Goal: Information Seeking & Learning: Understand process/instructions

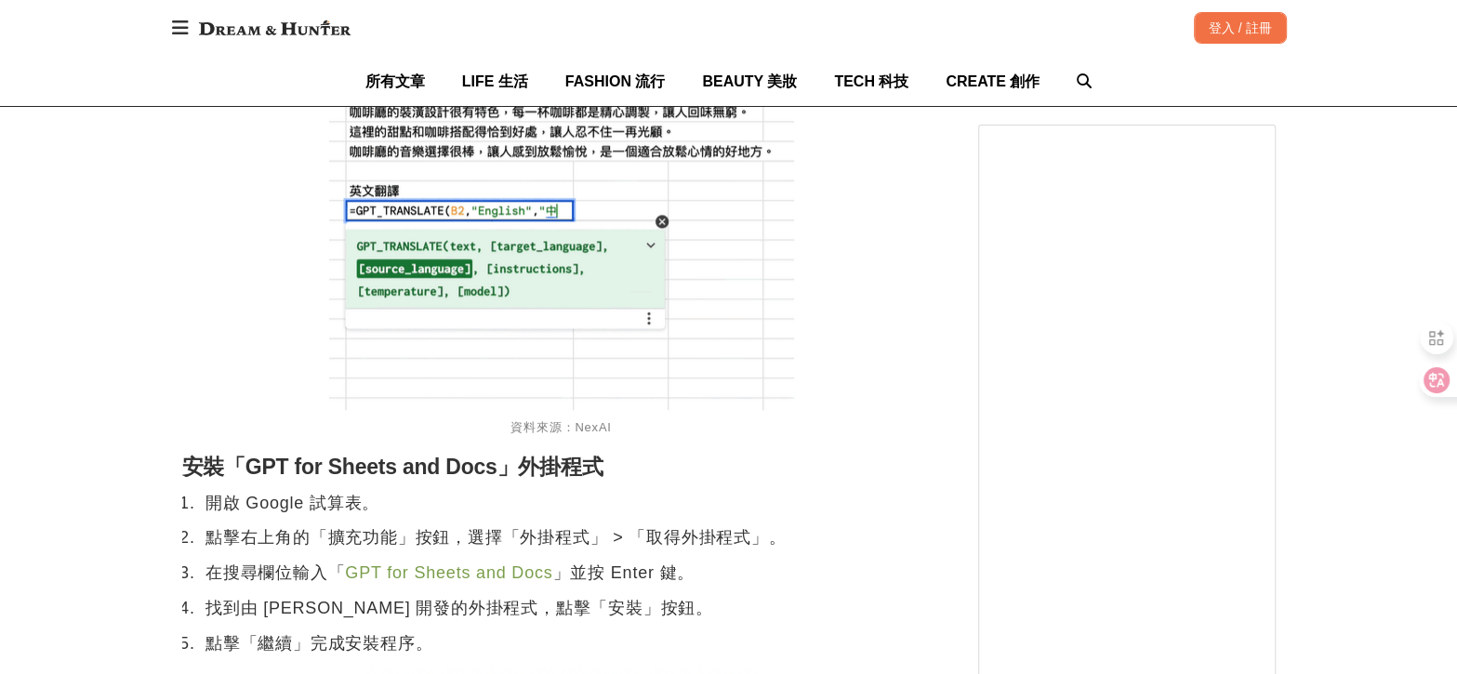
scroll to position [1815, 0]
drag, startPoint x: 338, startPoint y: 577, endPoint x: 556, endPoint y: 573, distance: 218.6
click at [556, 573] on li "在搜尋欄位輸入「 GPT for Sheets and Docs 」並按 Enter 鍵。" at bounding box center [558, 572] width 715 height 27
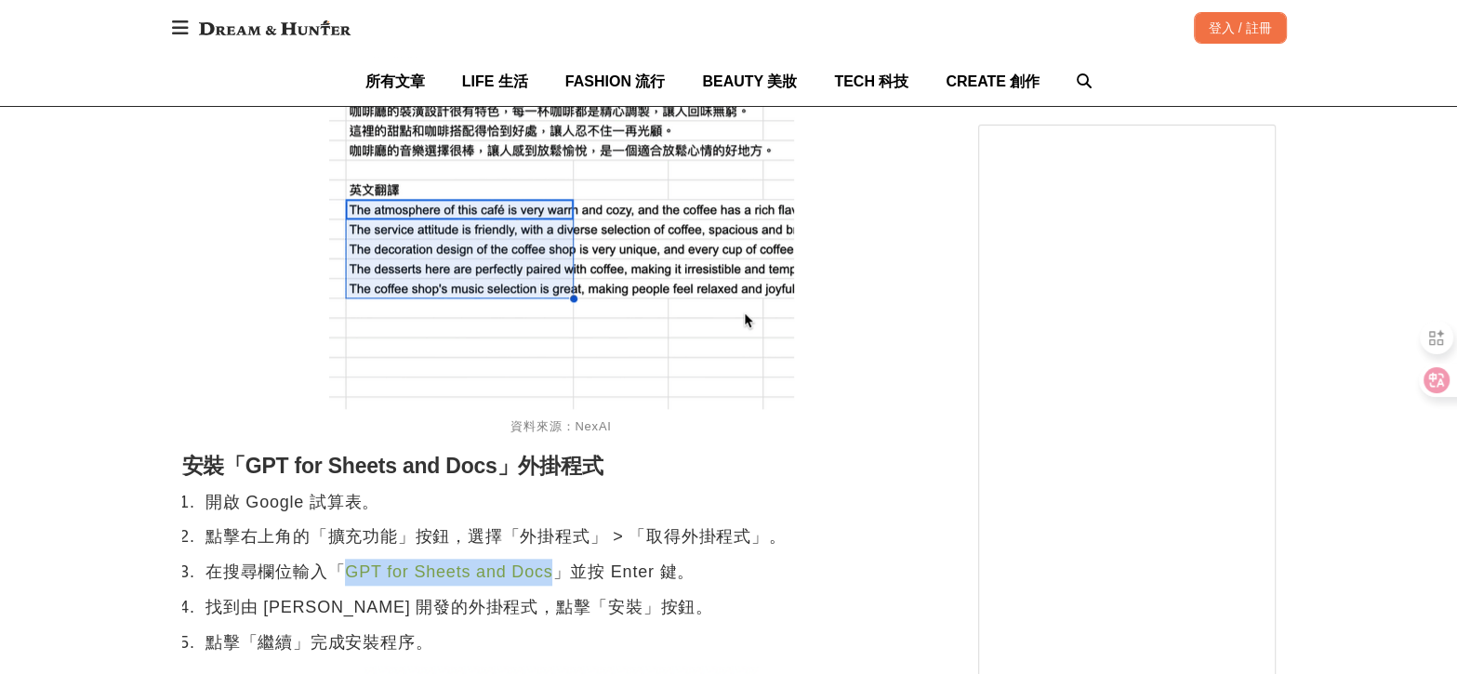
copy link "GPT for Sheets and Docs"
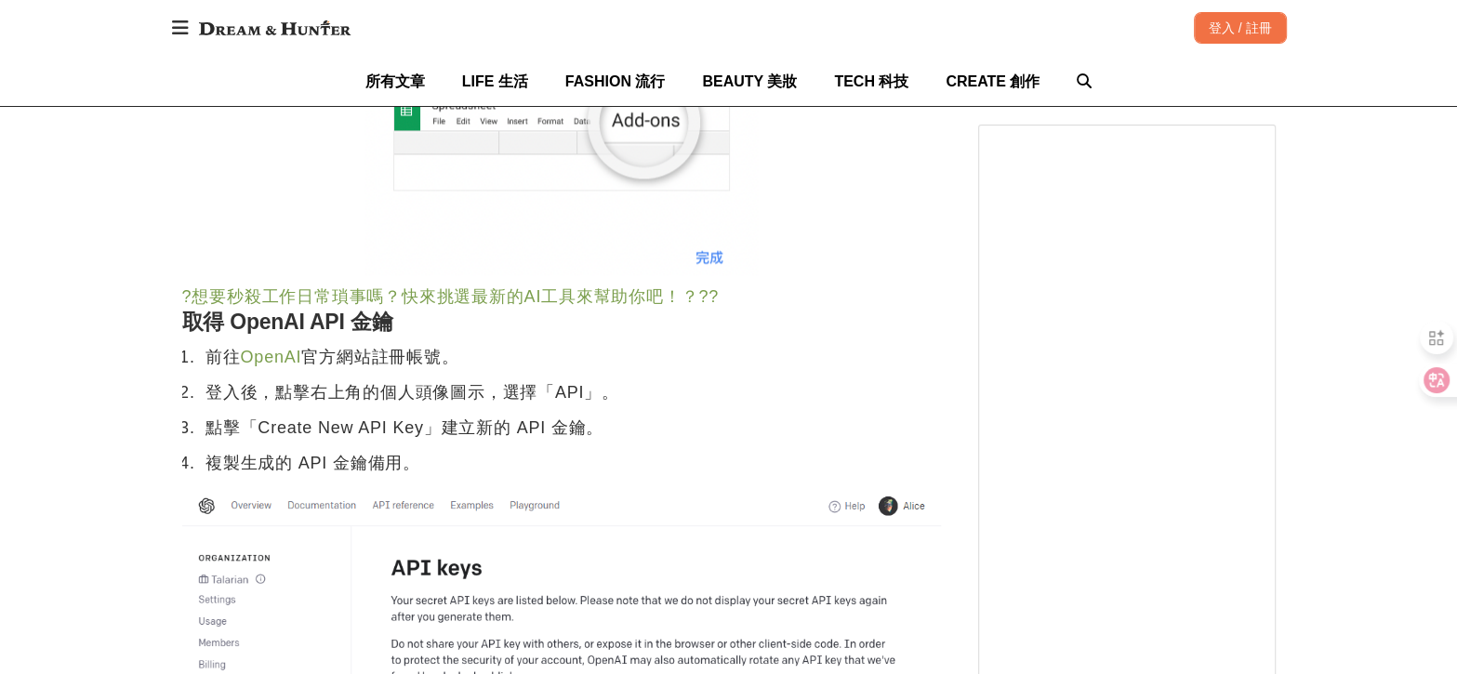
scroll to position [2659, 0]
click at [282, 364] on link "OpenAI" at bounding box center [271, 356] width 61 height 19
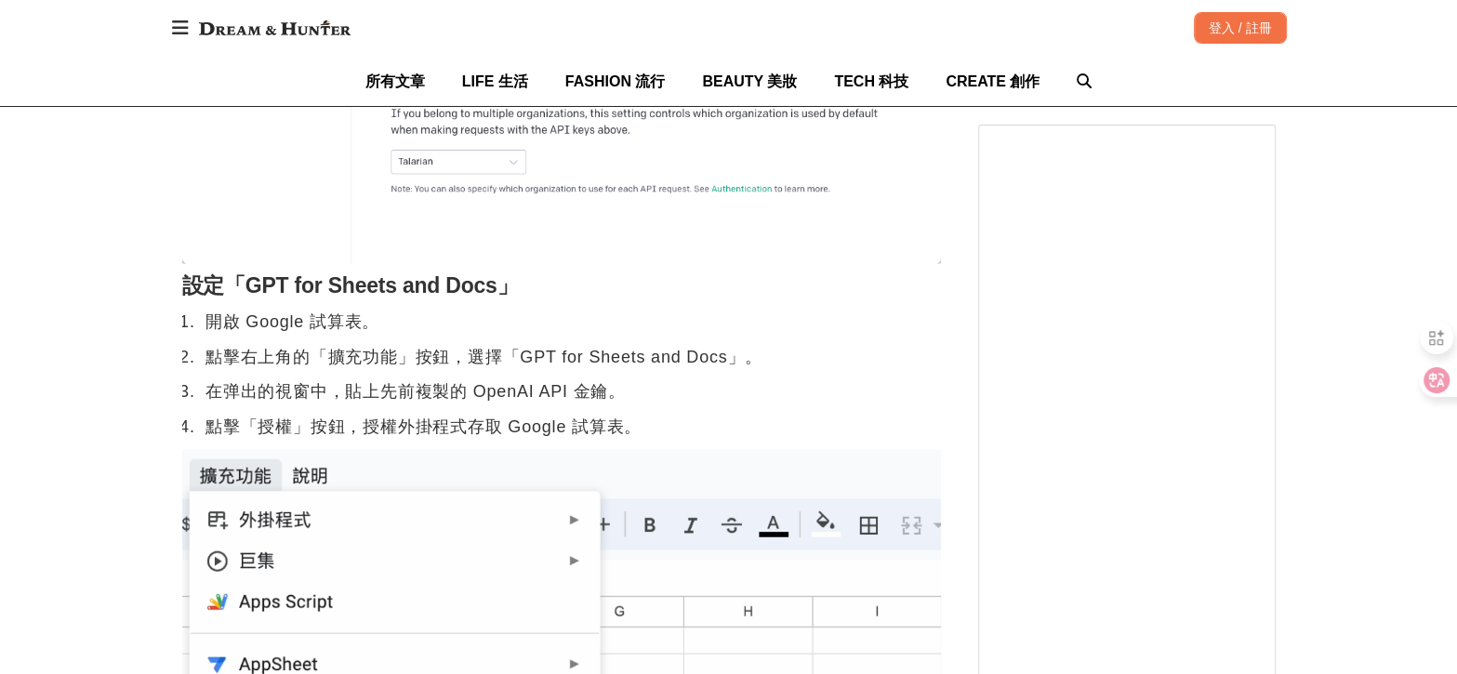
scroll to position [3348, 0]
drag, startPoint x: 294, startPoint y: 286, endPoint x: 489, endPoint y: 280, distance: 195.4
click at [489, 280] on h2 "設定「GPT for Sheets and Docs」" at bounding box center [561, 285] width 759 height 26
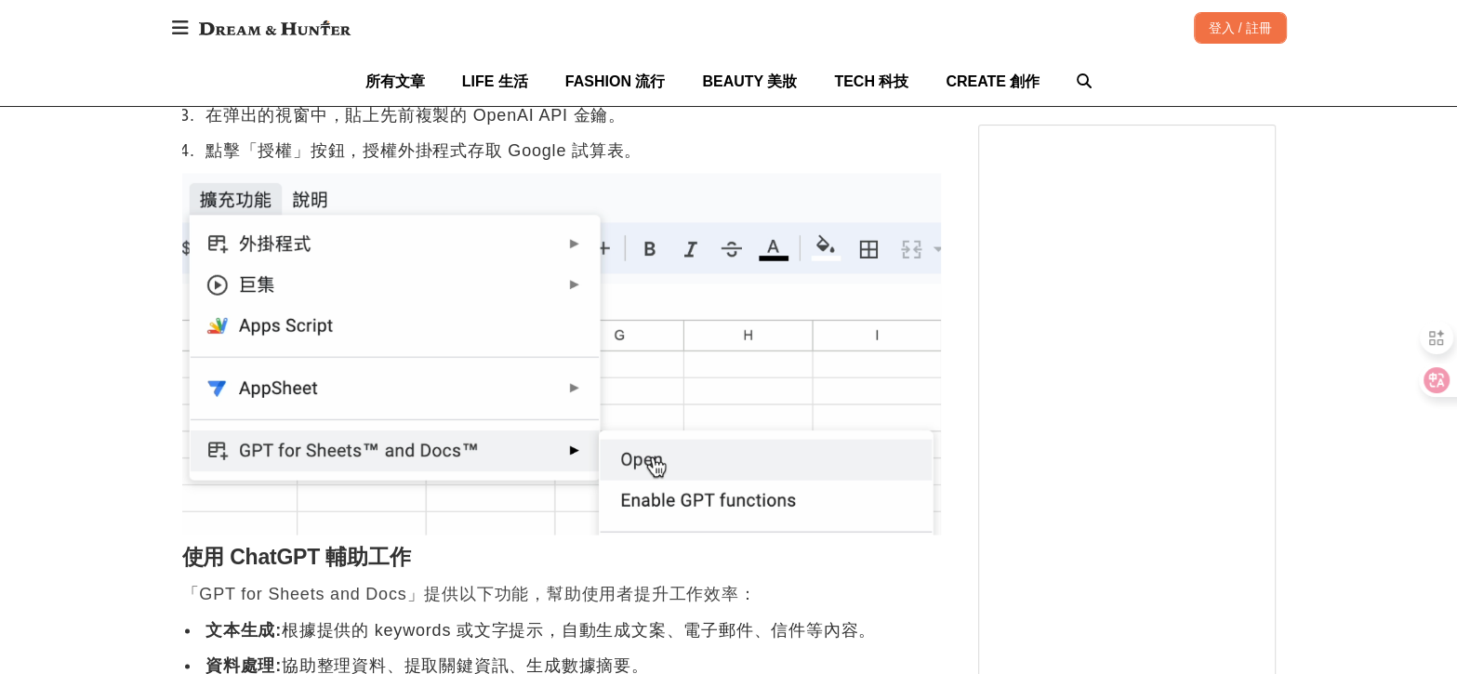
scroll to position [3621, 0]
click at [540, 153] on li "點擊「授權」按鈕，授權外掛程式存取 Google 試算表。" at bounding box center [558, 152] width 715 height 27
drag, startPoint x: 470, startPoint y: 124, endPoint x: 541, endPoint y: 129, distance: 71.8
click at [541, 129] on li "在弹出的視窗中，貼上先前複製的 OpenAI API 金鑰。" at bounding box center [558, 116] width 715 height 27
copy li "OpenAI"
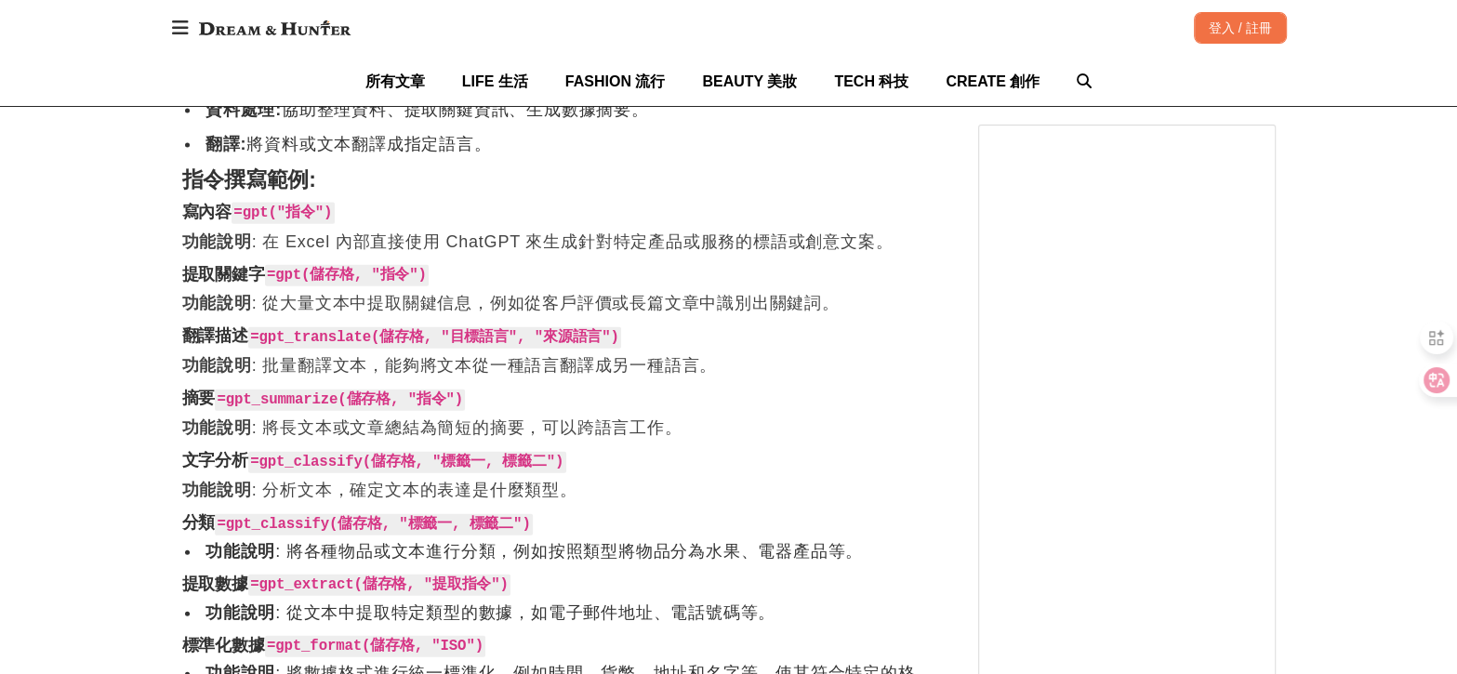
scroll to position [4178, 0]
